Goal: Information Seeking & Learning: Check status

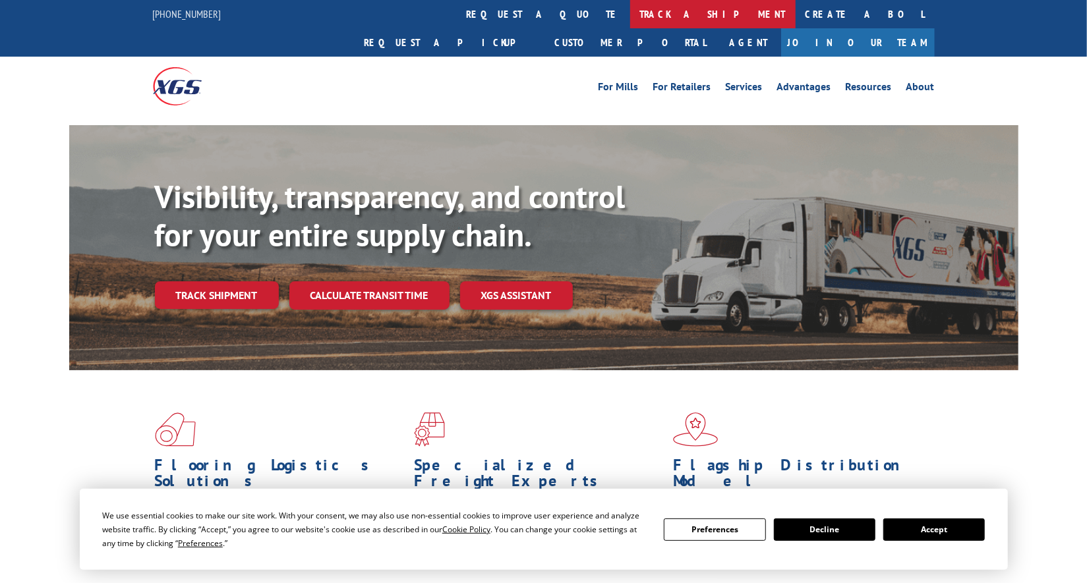
click at [630, 16] on link "track a shipment" at bounding box center [712, 14] width 165 height 28
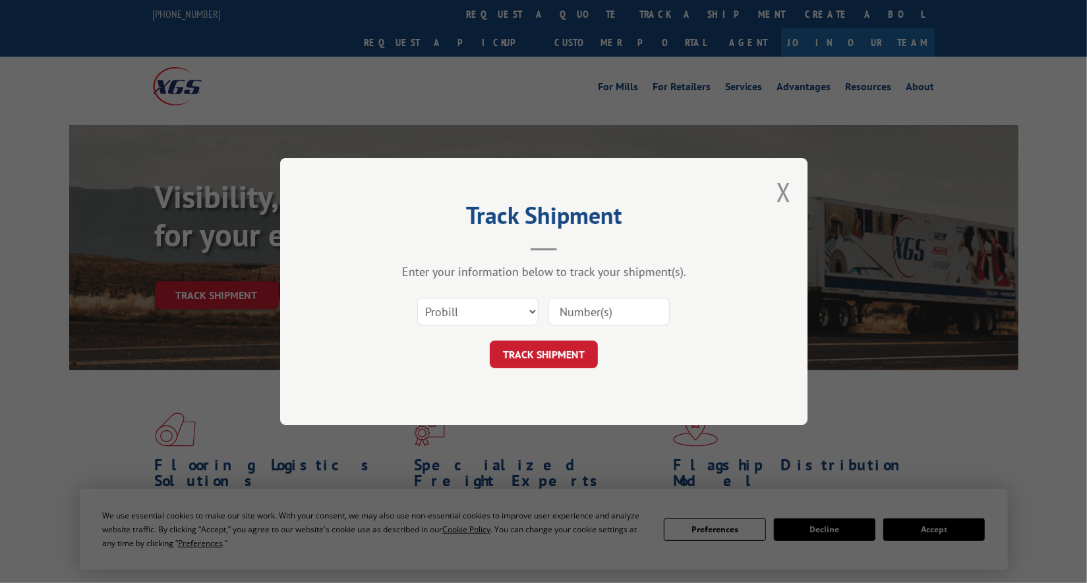
click at [595, 312] on input at bounding box center [608, 312] width 121 height 28
paste input "17693662"
type input "17693662"
click button "TRACK SHIPMENT" at bounding box center [544, 355] width 108 height 28
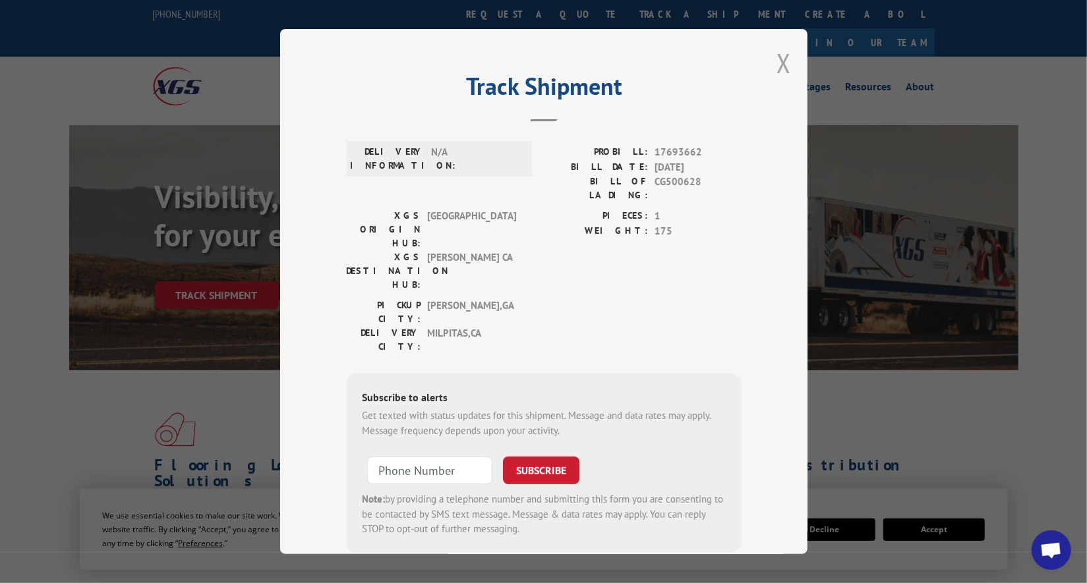
click at [776, 65] on button "Close modal" at bounding box center [783, 62] width 15 height 35
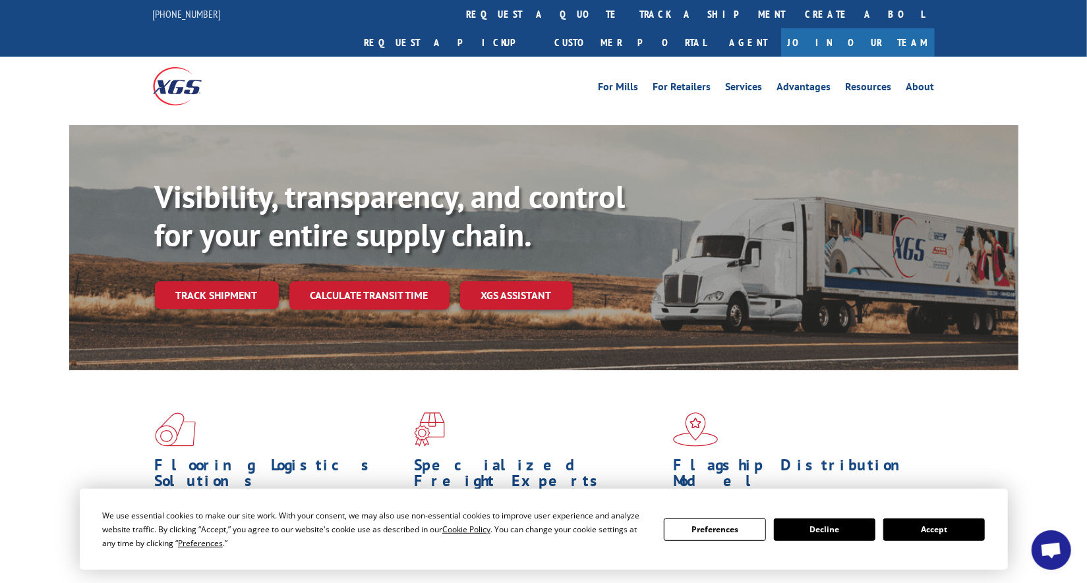
drag, startPoint x: 516, startPoint y: 10, endPoint x: 524, endPoint y: 38, distance: 29.4
click at [630, 10] on link "track a shipment" at bounding box center [712, 14] width 165 height 28
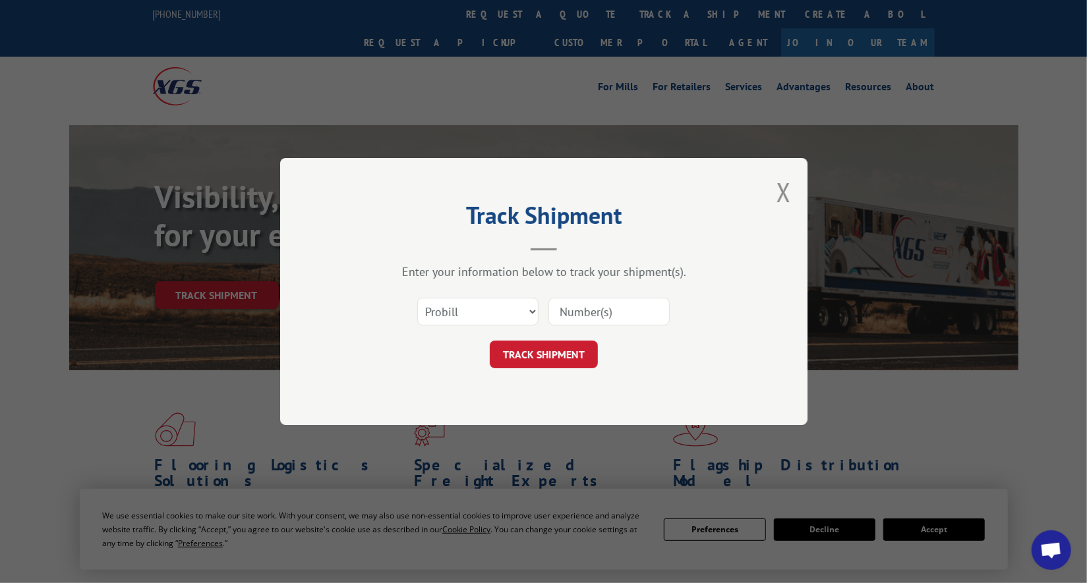
click at [624, 306] on input at bounding box center [608, 312] width 121 height 28
paste input "17693662"
type input "17693662"
click at [582, 345] on button "TRACK SHIPMENT" at bounding box center [544, 355] width 108 height 28
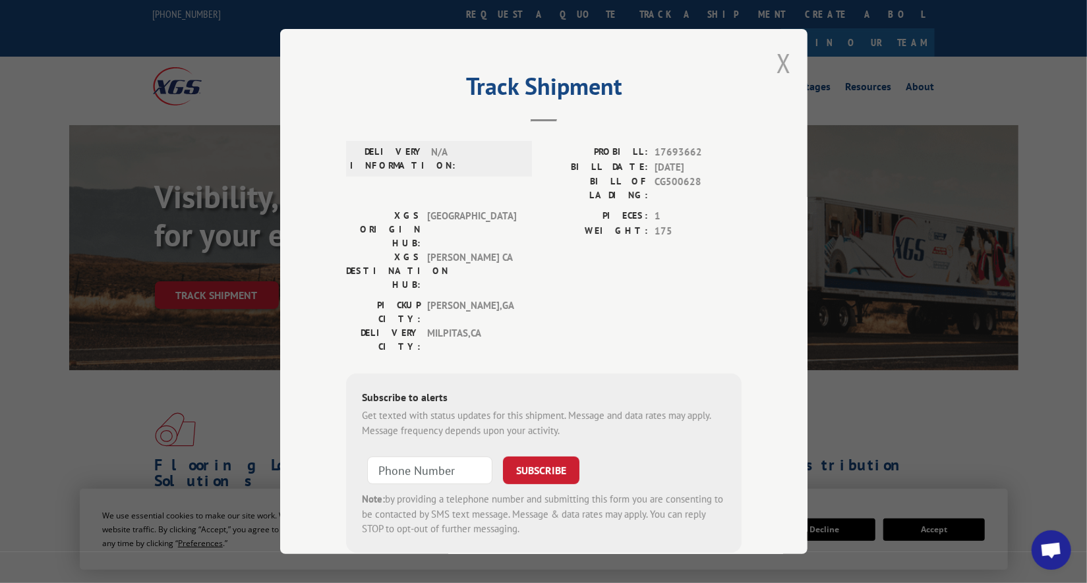
click at [776, 71] on button "Close modal" at bounding box center [783, 62] width 15 height 35
